Goal: Find specific page/section: Find specific page/section

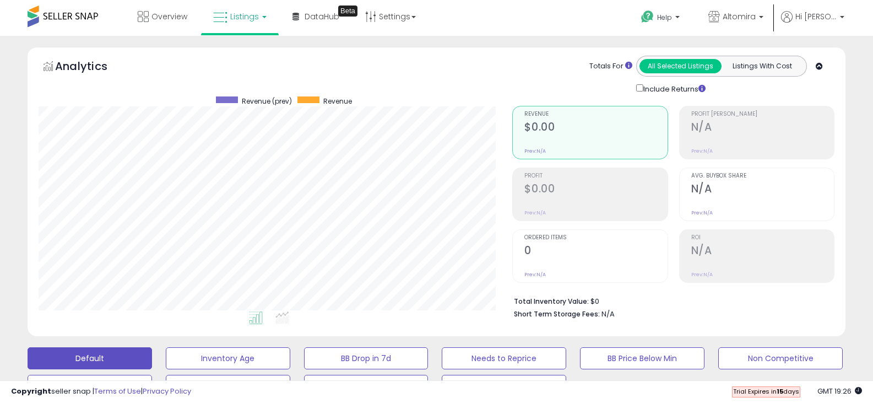
scroll to position [226, 474]
click at [244, 14] on span "Listings" at bounding box center [244, 16] width 29 height 11
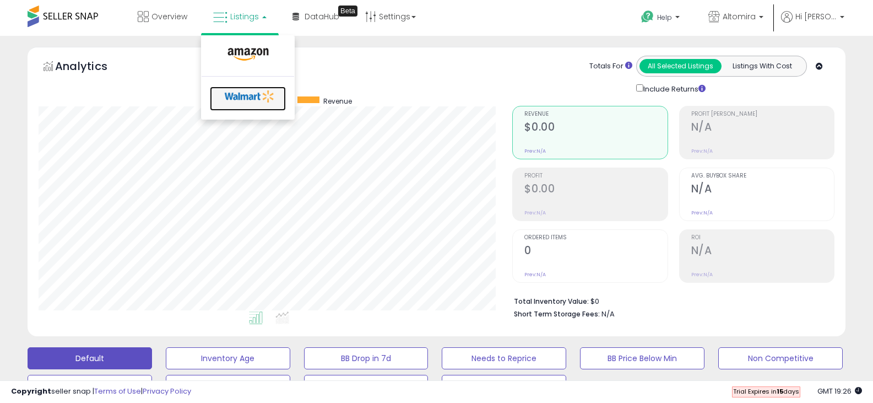
click at [252, 99] on icon at bounding box center [250, 96] width 58 height 17
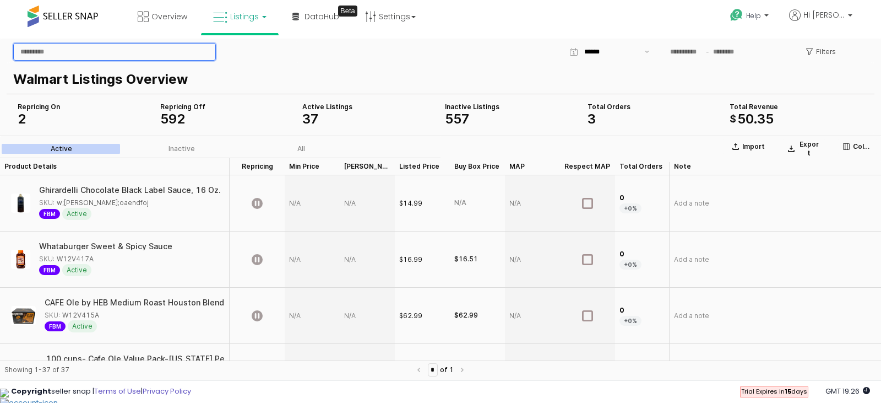
click at [123, 51] on input "App Frame" at bounding box center [115, 52] width 202 height 17
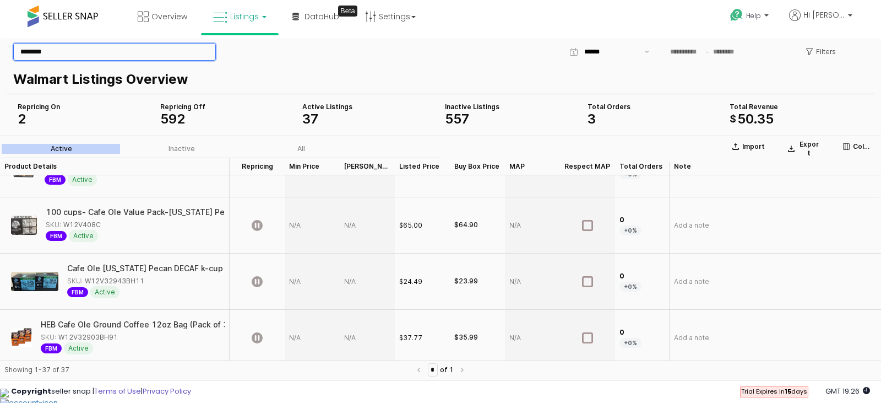
scroll to position [147, 0]
type input "********"
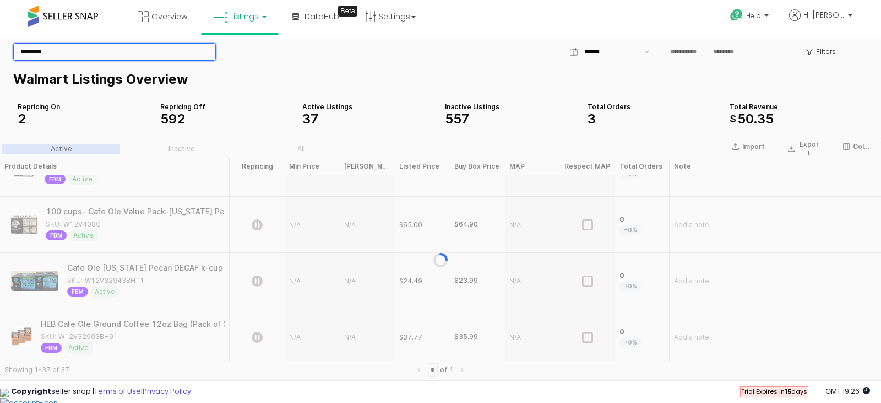
scroll to position [0, 0]
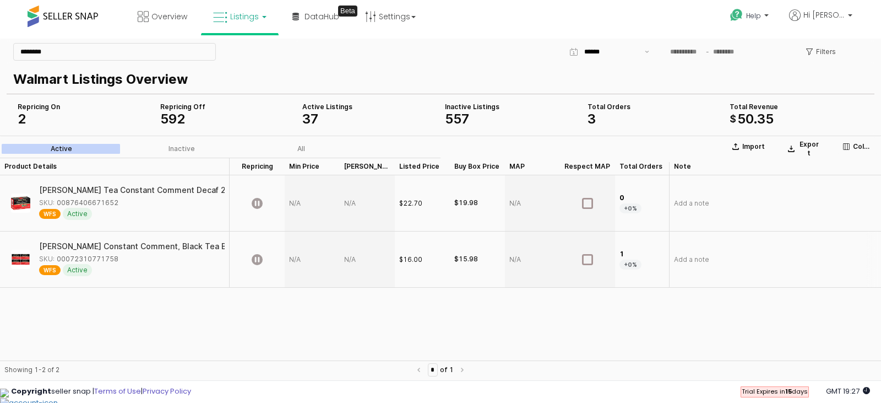
click at [417, 258] on div "$16.00" at bounding box center [410, 259] width 23 height 10
click at [297, 258] on div "App Frame" at bounding box center [312, 259] width 55 height 56
type input "*****"
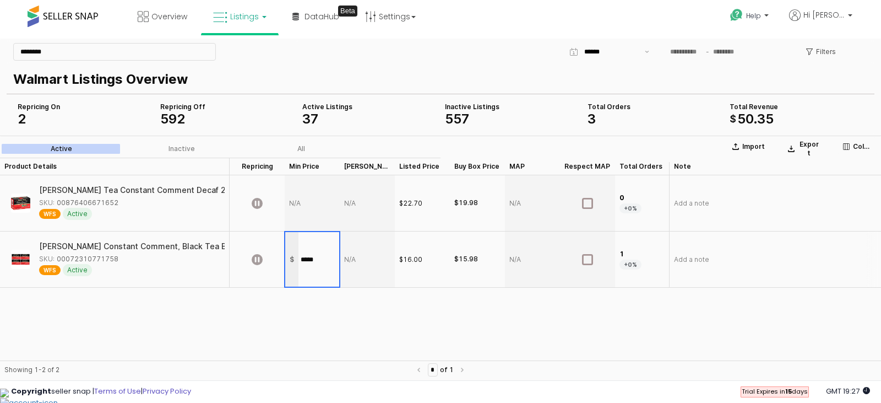
click at [354, 260] on section "Import Export Columns Active Inactive All Product Details Product Details Repri…" at bounding box center [440, 259] width 881 height 249
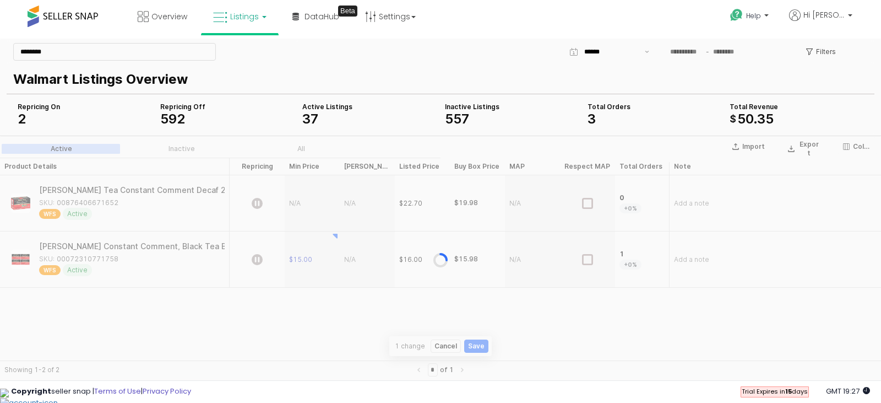
click at [353, 260] on div "App Frame" at bounding box center [440, 259] width 881 height 249
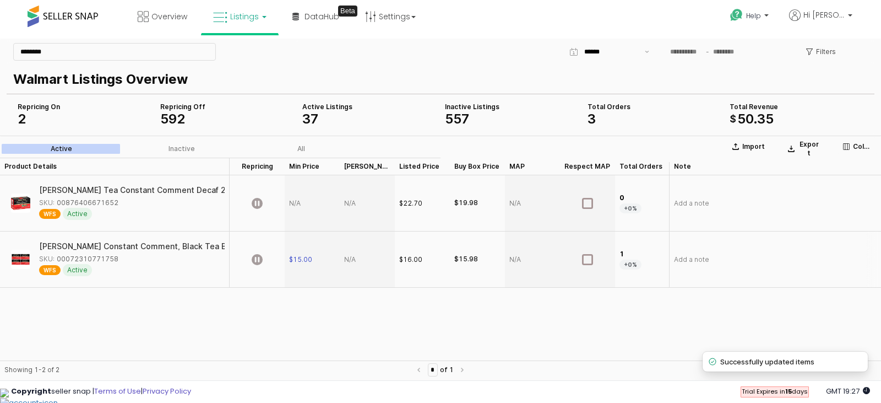
click at [352, 259] on div "App Frame" at bounding box center [367, 259] width 55 height 56
type input "**"
click at [365, 306] on section "Import Export Columns Active Inactive All Product Details Product Details Repri…" at bounding box center [440, 259] width 881 height 249
click at [254, 258] on icon "App Frame" at bounding box center [257, 259] width 11 height 11
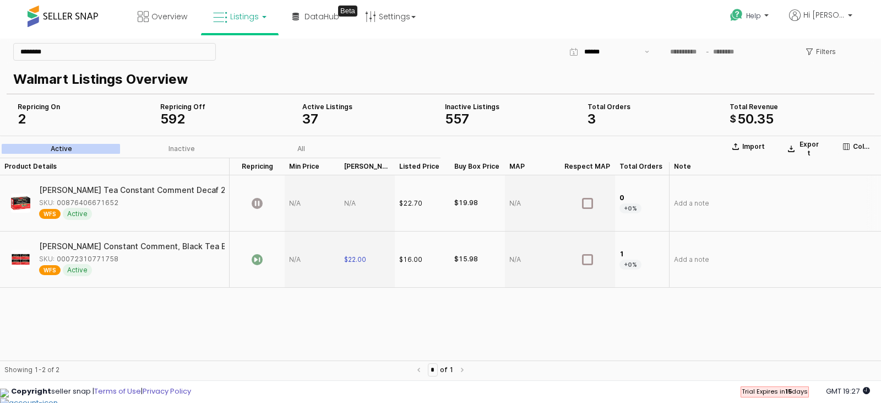
click at [419, 204] on div "$22.70" at bounding box center [410, 203] width 23 height 10
click at [418, 203] on div "$22.70" at bounding box center [410, 203] width 23 height 10
click at [296, 206] on div "App Frame" at bounding box center [312, 203] width 55 height 56
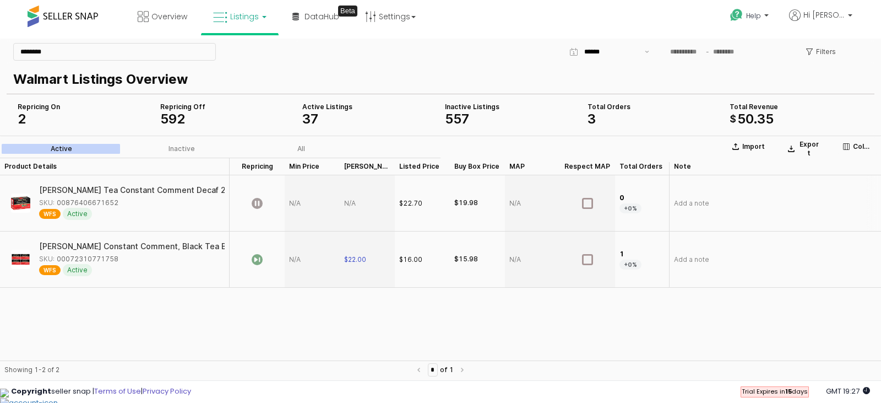
click at [296, 206] on div "App Frame" at bounding box center [312, 203] width 55 height 56
type input "*****"
click at [351, 205] on section "Import Export Columns Active Inactive All Product Details Product Details Repri…" at bounding box center [440, 259] width 881 height 249
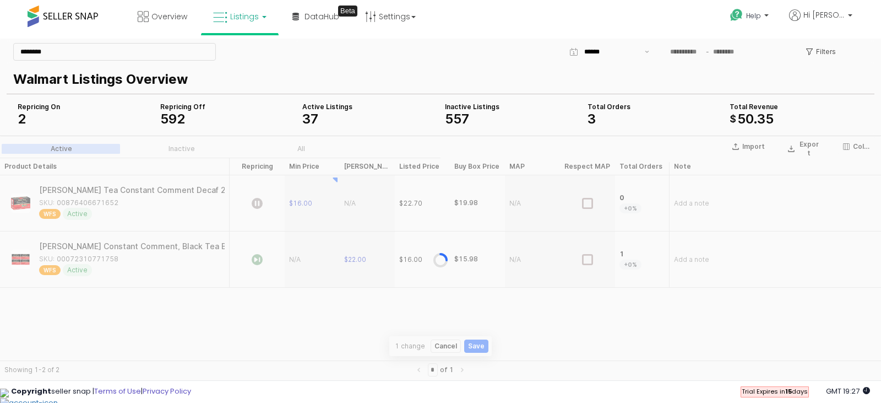
click at [351, 205] on div "App Frame" at bounding box center [440, 259] width 881 height 249
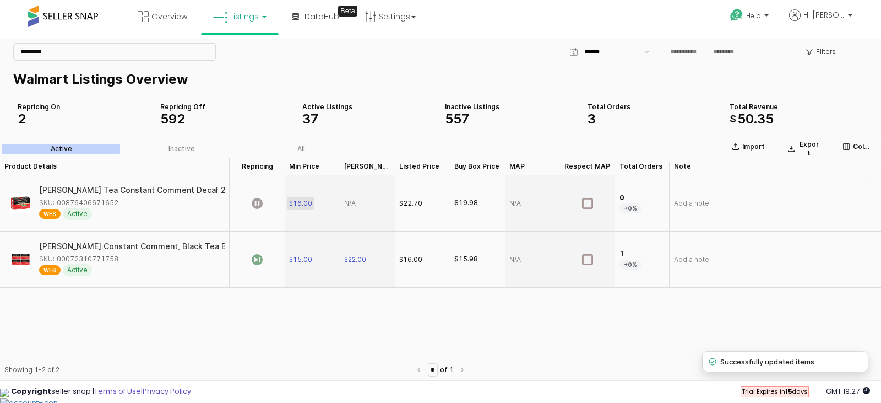
click at [297, 205] on span "$16.00" at bounding box center [300, 203] width 23 height 9
drag, startPoint x: 323, startPoint y: 206, endPoint x: 282, endPoint y: 205, distance: 40.2
click at [282, 205] on div "[PERSON_NAME] Tea Constant Comment Decaf 20 Bags (Pack of 4) SKU: 0087640667165…" at bounding box center [496, 231] width 992 height 112
type input "**"
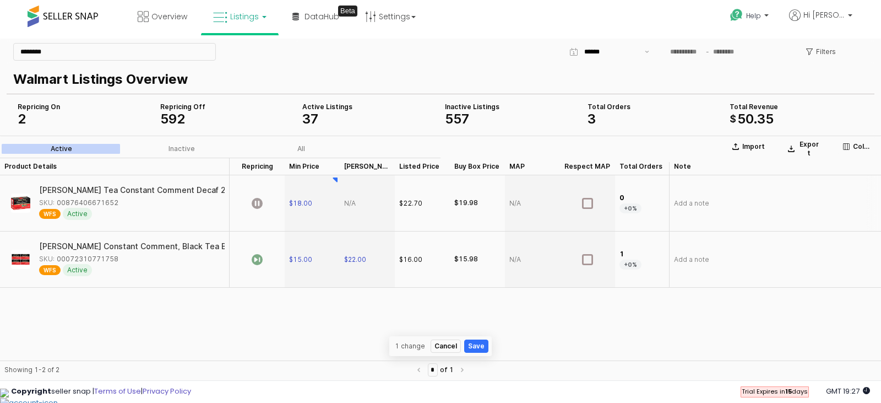
click at [359, 202] on section "Import Export Columns Active Inactive All Product Details Product Details Repri…" at bounding box center [440, 259] width 881 height 249
click at [356, 203] on div "App Frame" at bounding box center [367, 203] width 55 height 56
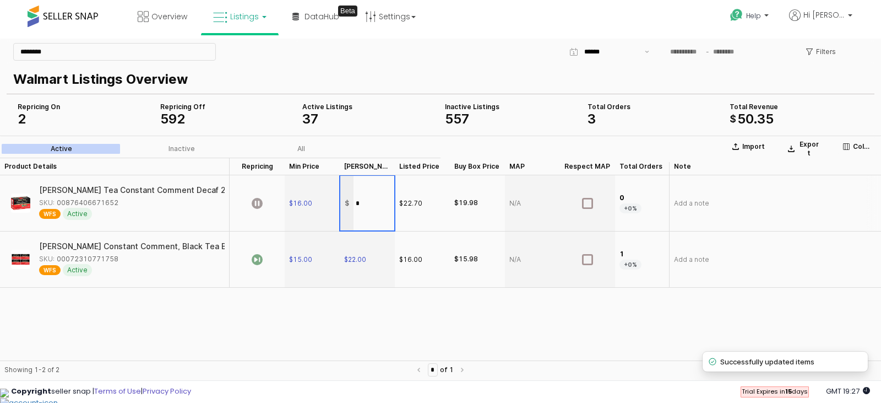
type input "**"
click at [416, 318] on section "Import Export Columns Active Inactive All Product Details Product Details Repri…" at bounding box center [440, 259] width 881 height 249
click at [257, 204] on icon "App Frame" at bounding box center [257, 203] width 11 height 11
click at [156, 19] on span "Overview" at bounding box center [169, 16] width 36 height 11
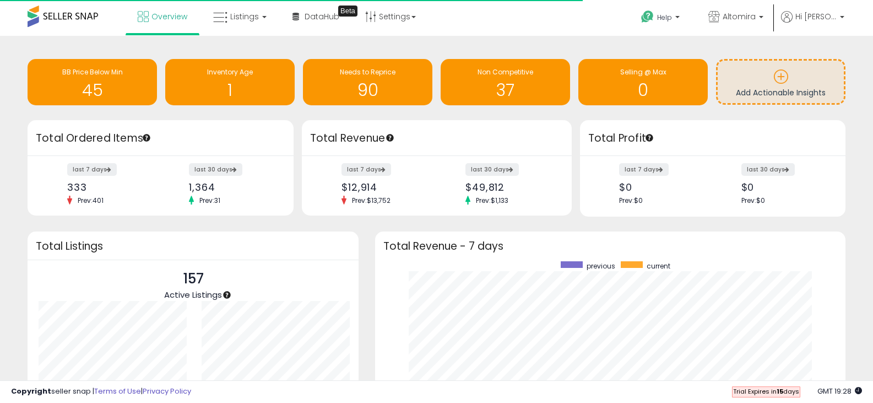
scroll to position [153, 448]
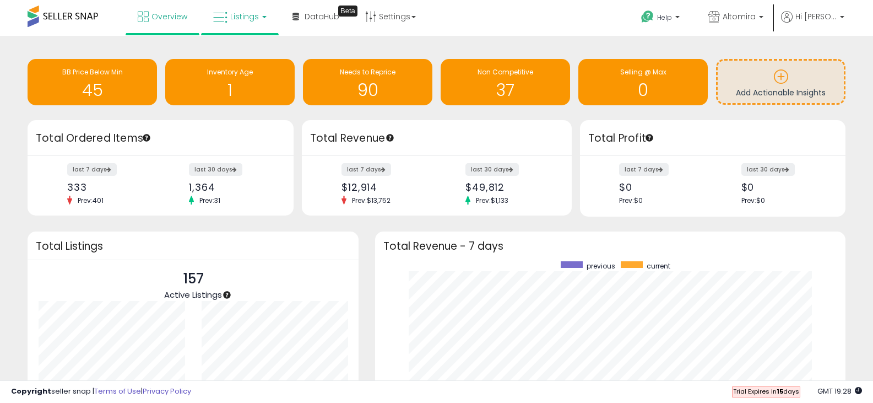
click at [241, 24] on link "Listings" at bounding box center [240, 16] width 70 height 33
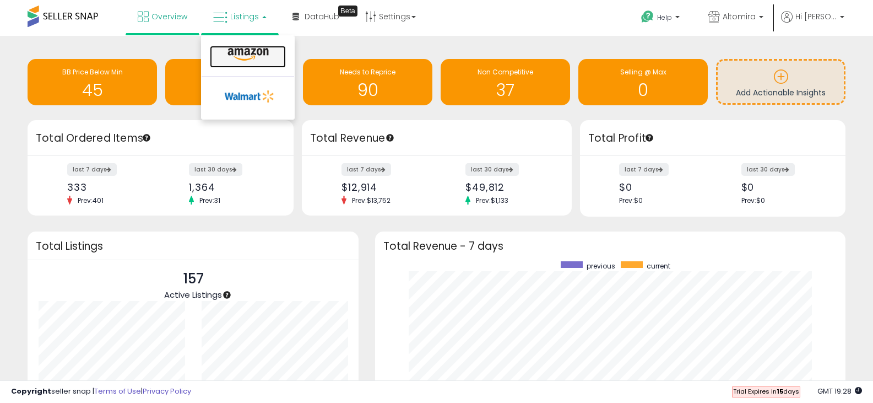
click at [261, 58] on icon at bounding box center [248, 54] width 48 height 14
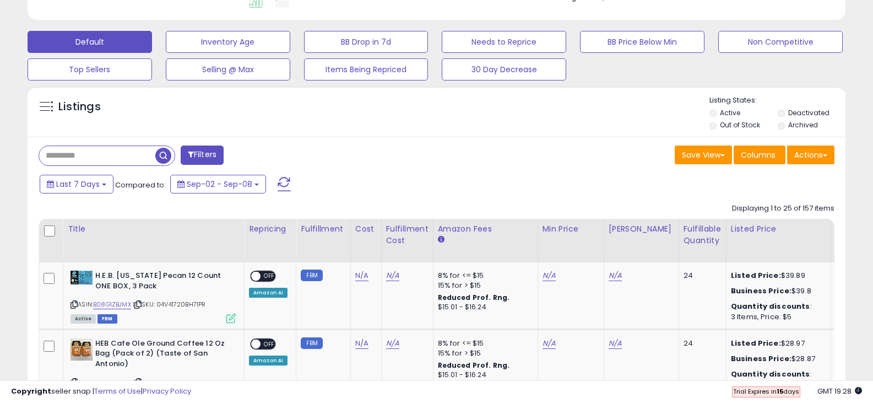
scroll to position [367, 0]
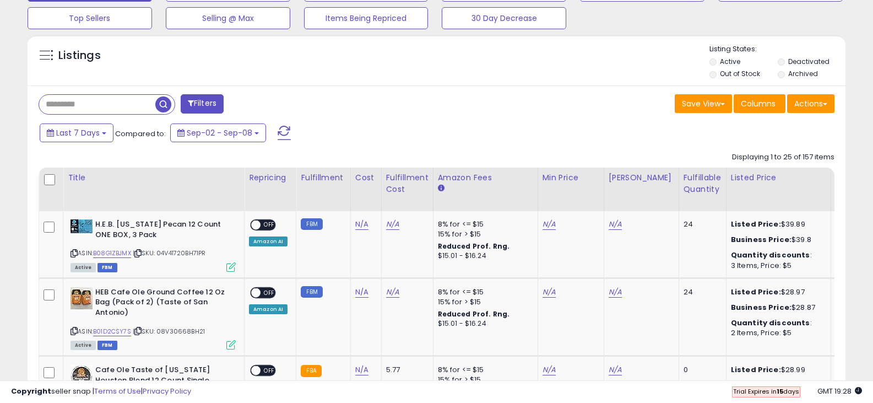
click at [146, 110] on input "text" at bounding box center [97, 104] width 116 height 19
paste input "**********"
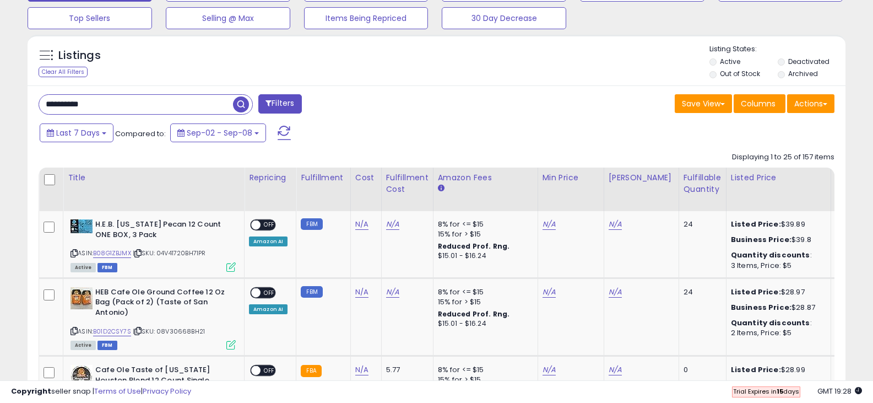
type input "**********"
click at [242, 102] on span "button" at bounding box center [241, 104] width 16 height 16
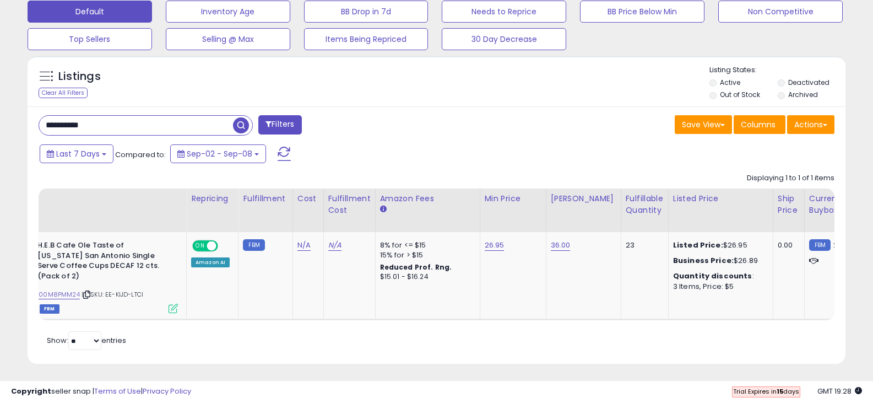
scroll to position [0, 0]
